Goal: Information Seeking & Learning: Get advice/opinions

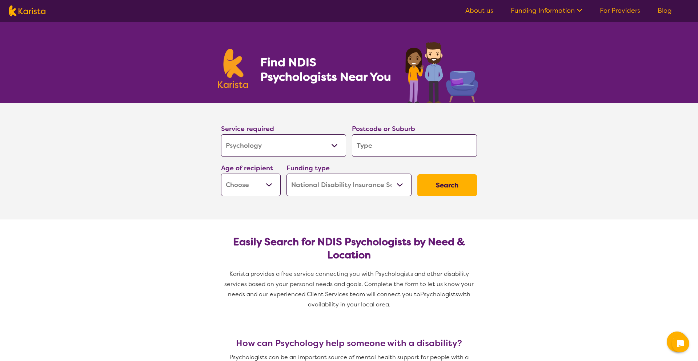
select select "Psychology"
select select "NDIS"
select select "Psychology"
select select "NDIS"
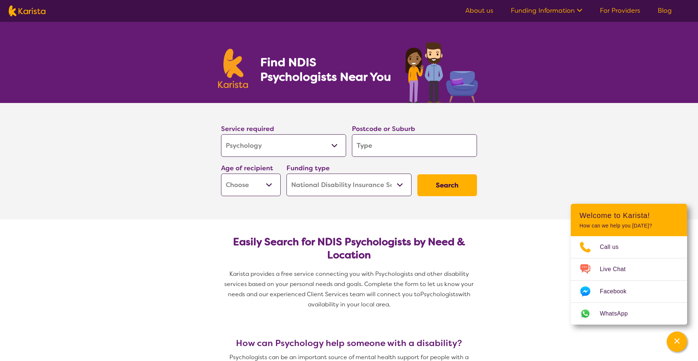
click at [406, 143] on input "search" at bounding box center [414, 145] width 125 height 23
click at [309, 147] on select "Allied Health Assistant Assessment ([MEDICAL_DATA] or [MEDICAL_DATA]) Behaviour…" at bounding box center [283, 145] width 125 height 23
click at [384, 146] on input "search" at bounding box center [414, 145] width 125 height 23
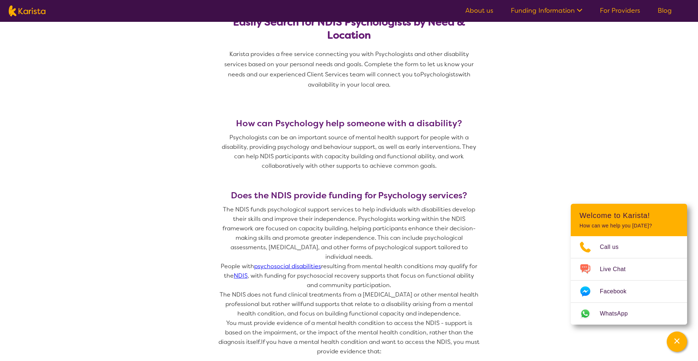
scroll to position [227, 0]
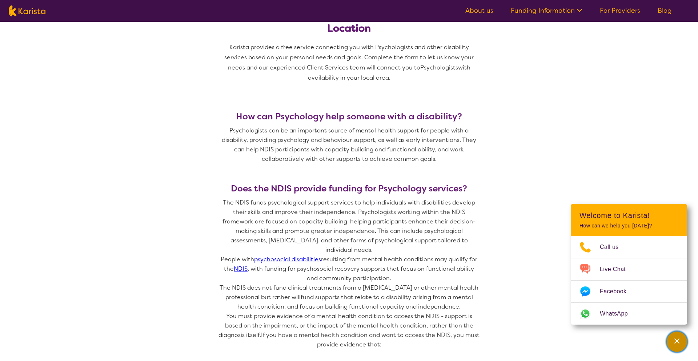
click at [679, 344] on div "Channel Menu" at bounding box center [677, 341] width 15 height 16
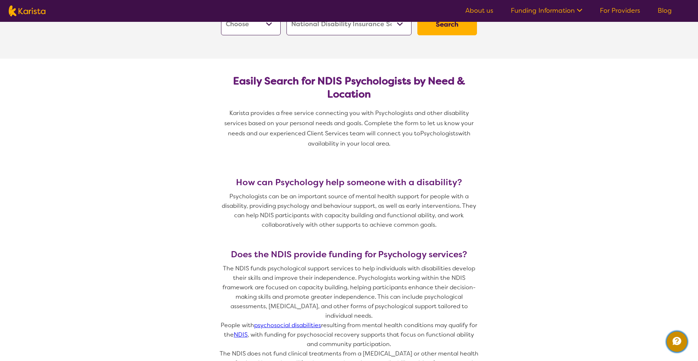
scroll to position [0, 0]
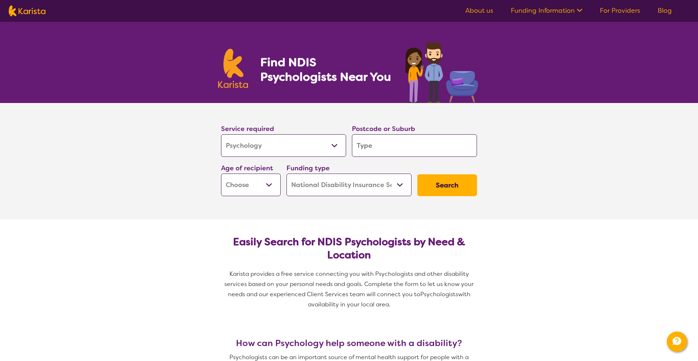
click at [387, 146] on input "search" at bounding box center [414, 145] width 125 height 23
type input "3"
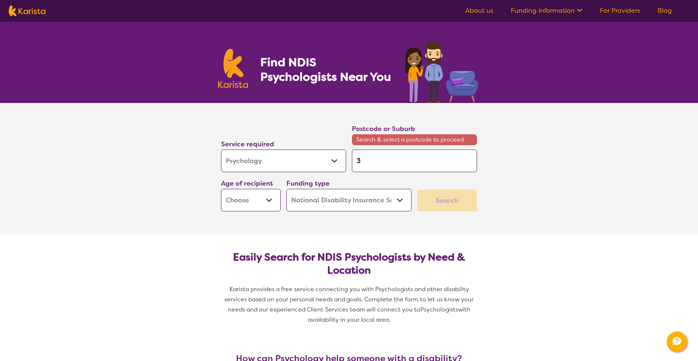
type input "30"
type input "3"
type input "37"
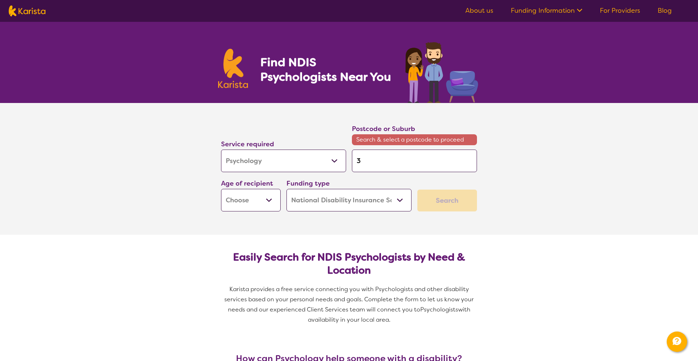
type input "37"
type input "375"
type input "3752"
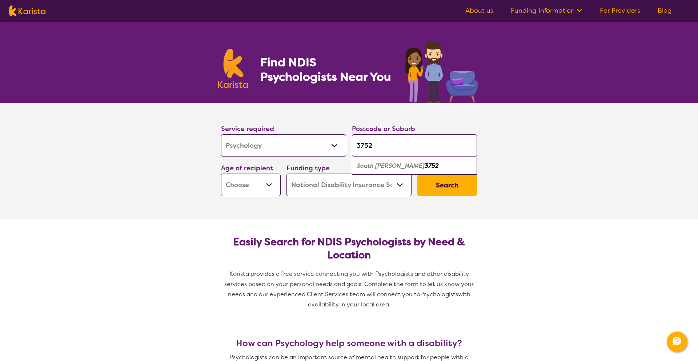
type input "3752"
click at [425, 162] on em "3752" at bounding box center [432, 166] width 14 height 8
click at [260, 188] on select "Early Childhood - 0 to 9 Child - 10 to 11 Adolescent - 12 to 17 Adult - 18 to 6…" at bounding box center [251, 184] width 60 height 23
select select "AD"
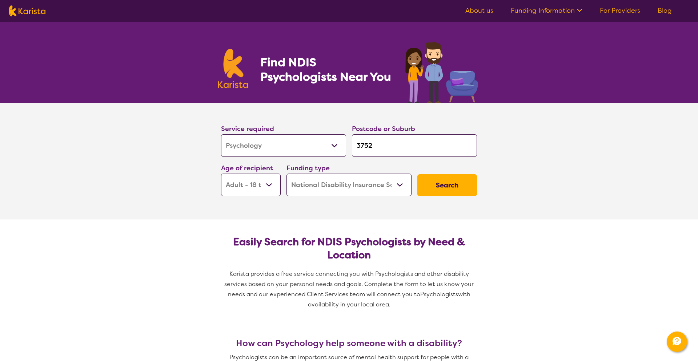
click at [340, 191] on select "Home Care Package (HCP) National Disability Insurance Scheme (NDIS) I don't know" at bounding box center [349, 184] width 125 height 23
select select "i-don-t-know"
click at [351, 175] on select "Home Care Package (HCP) National Disability Insurance Scheme (NDIS) I don't know" at bounding box center [349, 184] width 125 height 23
select select "NDIS"
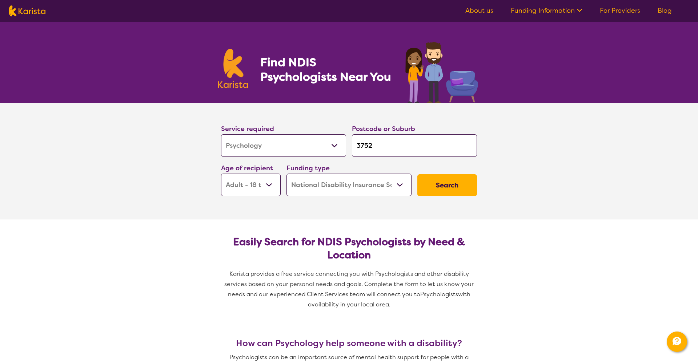
select select "NDIS"
click at [436, 188] on button "Search" at bounding box center [448, 185] width 60 height 22
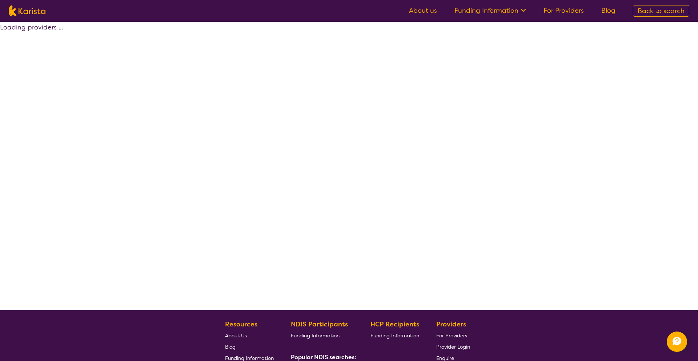
select select "by_score"
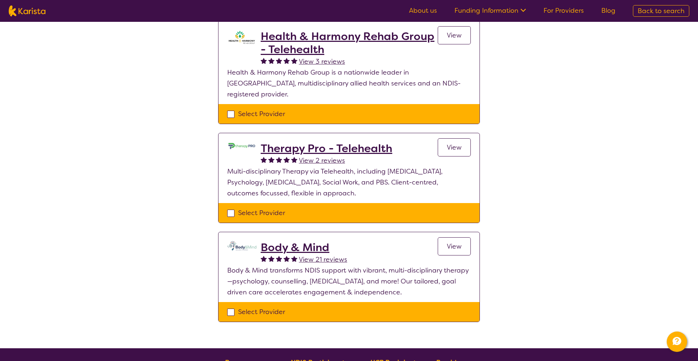
scroll to position [181, 0]
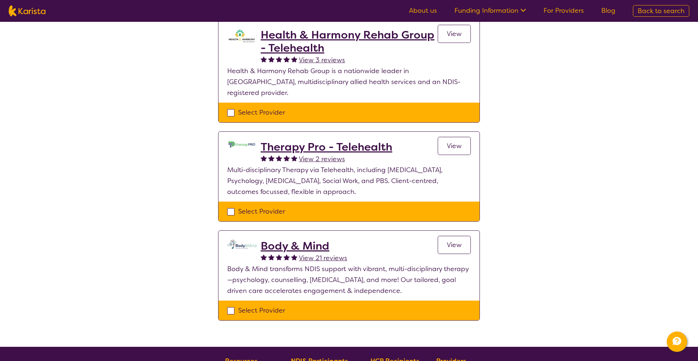
click at [293, 239] on h2 "Body & Mind" at bounding box center [304, 245] width 87 height 13
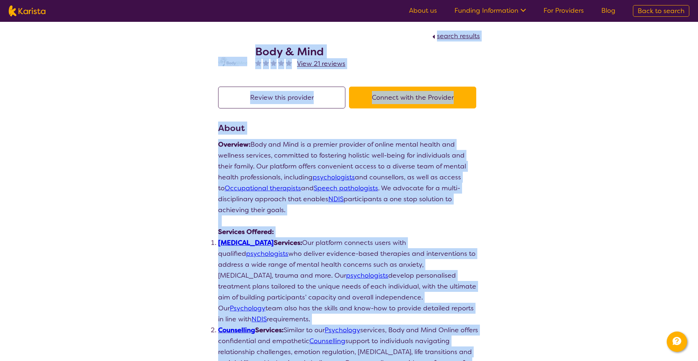
click at [332, 214] on p "Overview: Body and Mind is a premier provider of online mental health and welln…" at bounding box center [349, 177] width 262 height 76
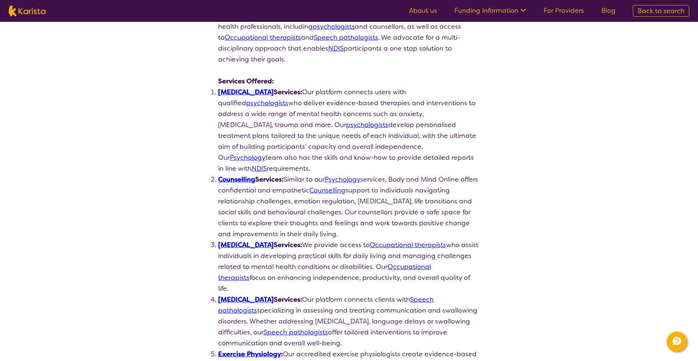
scroll to position [151, 0]
click at [288, 98] on link "psychologists" at bounding box center [267, 102] width 42 height 9
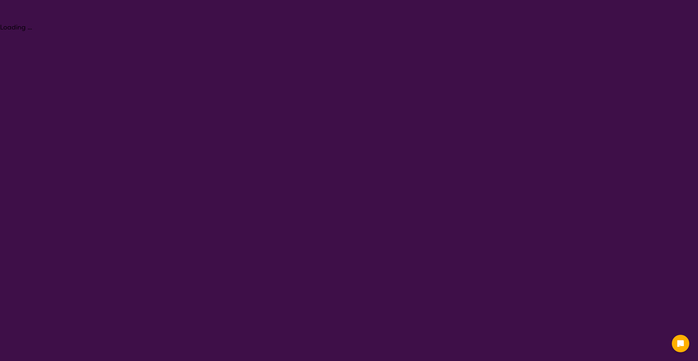
select select "Psychology"
select select "AD"
select select "NDIS"
select select "Psychology"
select select "AD"
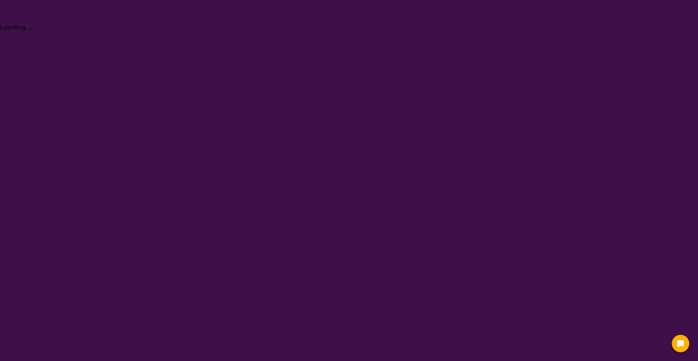
select select "NDIS"
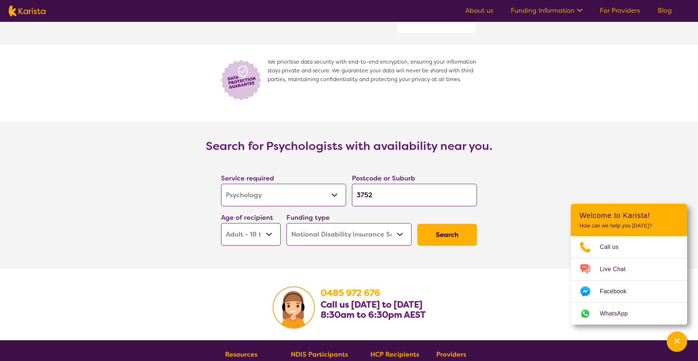
scroll to position [1139, 0]
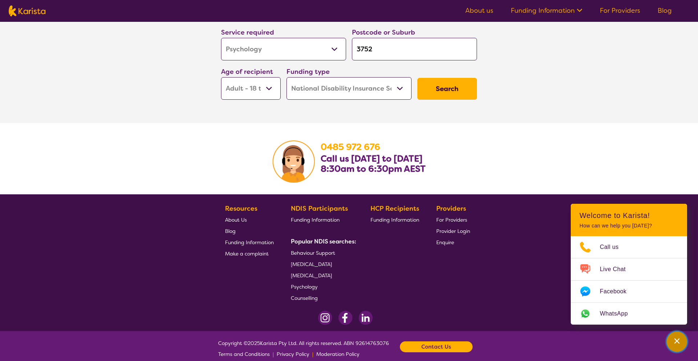
click at [677, 343] on icon "Channel Menu" at bounding box center [677, 340] width 7 height 7
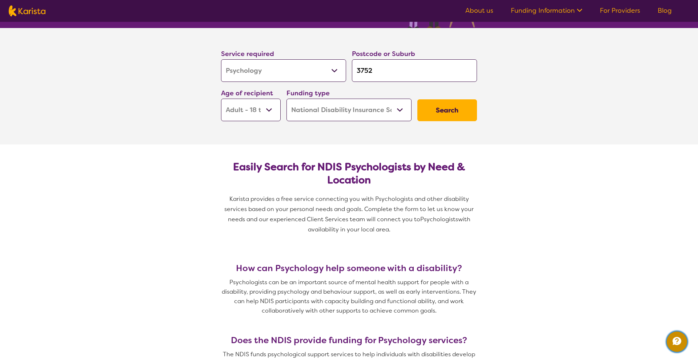
scroll to position [0, 0]
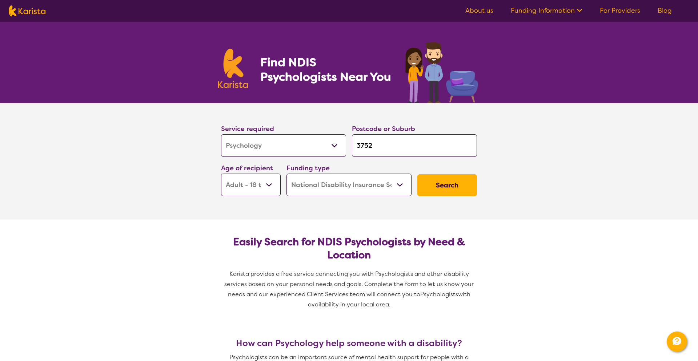
click at [36, 14] on img at bounding box center [27, 10] width 37 height 11
select select "Psychology"
select select "AD"
select select "NDIS"
